Goal: Transaction & Acquisition: Purchase product/service

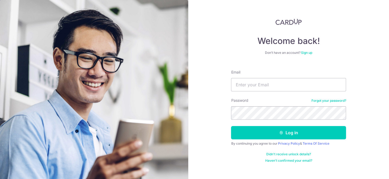
type input "kasey_tan@hotmail.com"
click at [231, 126] on button "Log in" at bounding box center [288, 132] width 115 height 13
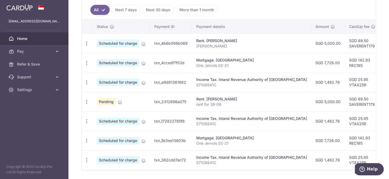
scroll to position [146, 0]
click at [32, 47] on link "Pay" at bounding box center [34, 51] width 68 height 13
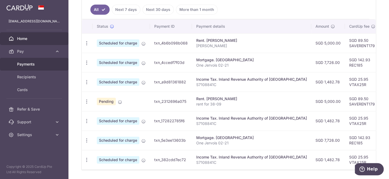
click at [34, 63] on span "Payments" at bounding box center [34, 64] width 35 height 5
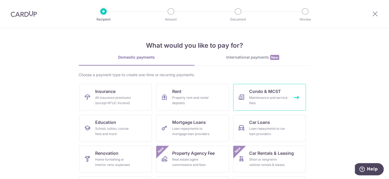
click at [268, 95] on div "Maintenance and service fees" at bounding box center [268, 100] width 38 height 11
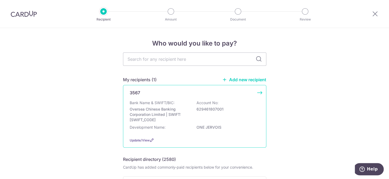
click at [236, 112] on p "629461807001" at bounding box center [226, 109] width 60 height 5
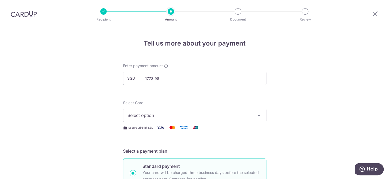
type input "1,773.98"
click at [207, 117] on span "Select option" at bounding box center [189, 115] width 124 height 6
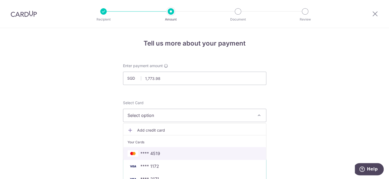
scroll to position [24, 0]
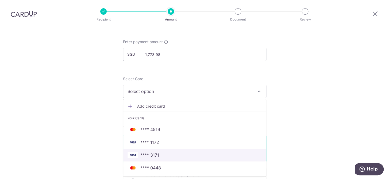
click at [157, 154] on span "**** 3171" at bounding box center [194, 155] width 134 height 6
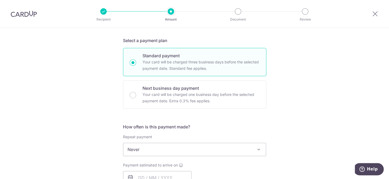
scroll to position [121, 0]
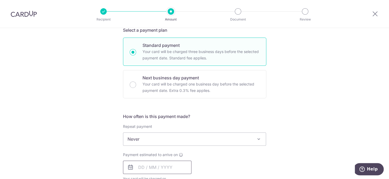
click at [175, 168] on input "text" at bounding box center [157, 167] width 68 height 13
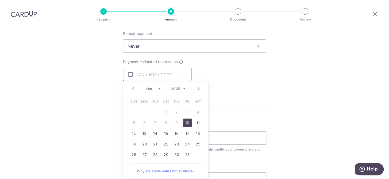
scroll to position [218, 0]
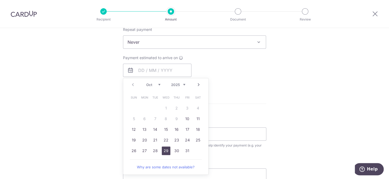
click at [165, 151] on link "29" at bounding box center [166, 151] width 9 height 9
type input "29/10/2025"
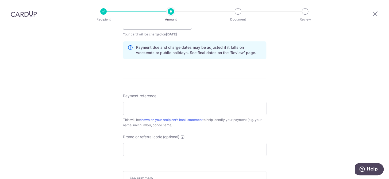
scroll to position [267, 0]
click at [178, 107] on input "Payment reference" at bounding box center [194, 107] width 143 height 13
type input "One Jervois 02-21"
click at [169, 149] on input "Promo or referral code (optional)" at bounding box center [194, 148] width 143 height 13
paste input "3HOME25R"
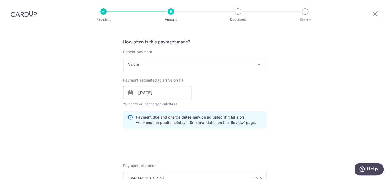
scroll to position [194, 0]
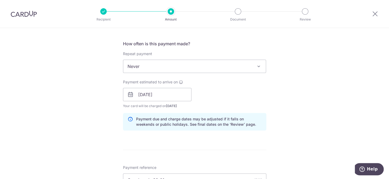
type input "3HOME25R"
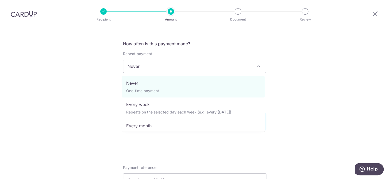
click at [240, 62] on span "Never" at bounding box center [194, 66] width 143 height 13
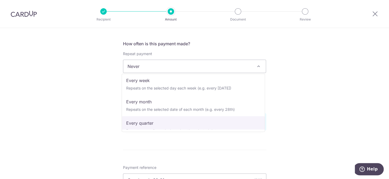
scroll to position [48, 0]
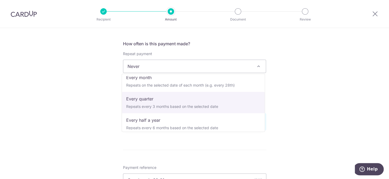
select select "4"
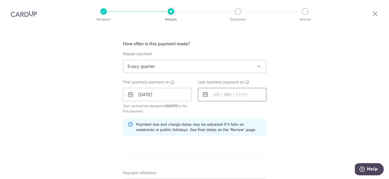
click at [228, 95] on input "text" at bounding box center [232, 94] width 68 height 13
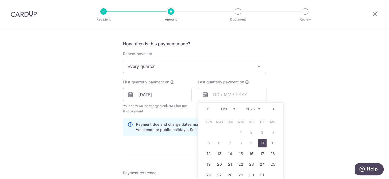
click at [257, 110] on select "2025 2026 2027 2028 2029 2030 2031 2032 2033 2034 2035" at bounding box center [253, 109] width 14 height 4
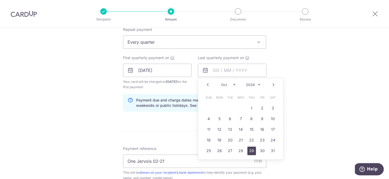
click at [251, 151] on link "29" at bounding box center [251, 151] width 9 height 9
type input "29/10/2026"
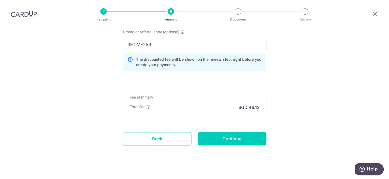
scroll to position [382, 0]
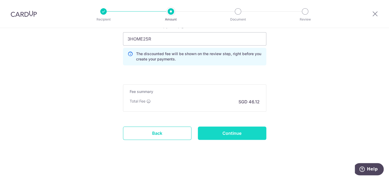
click at [245, 136] on input "Continue" at bounding box center [232, 133] width 68 height 13
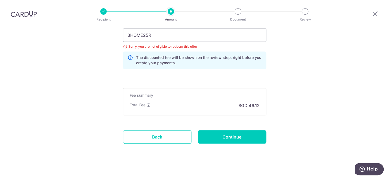
scroll to position [363, 0]
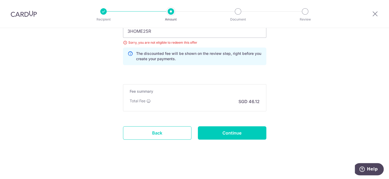
click at [173, 133] on link "Back" at bounding box center [157, 133] width 68 height 13
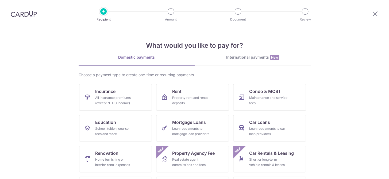
click at [23, 13] on img at bounding box center [24, 14] width 26 height 6
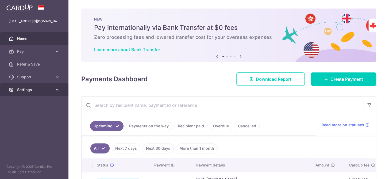
click at [50, 91] on span "Settings" at bounding box center [34, 89] width 35 height 5
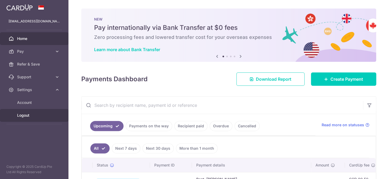
click at [39, 116] on span "Logout" at bounding box center [34, 115] width 35 height 5
